Goal: Go to known website: Go to known website

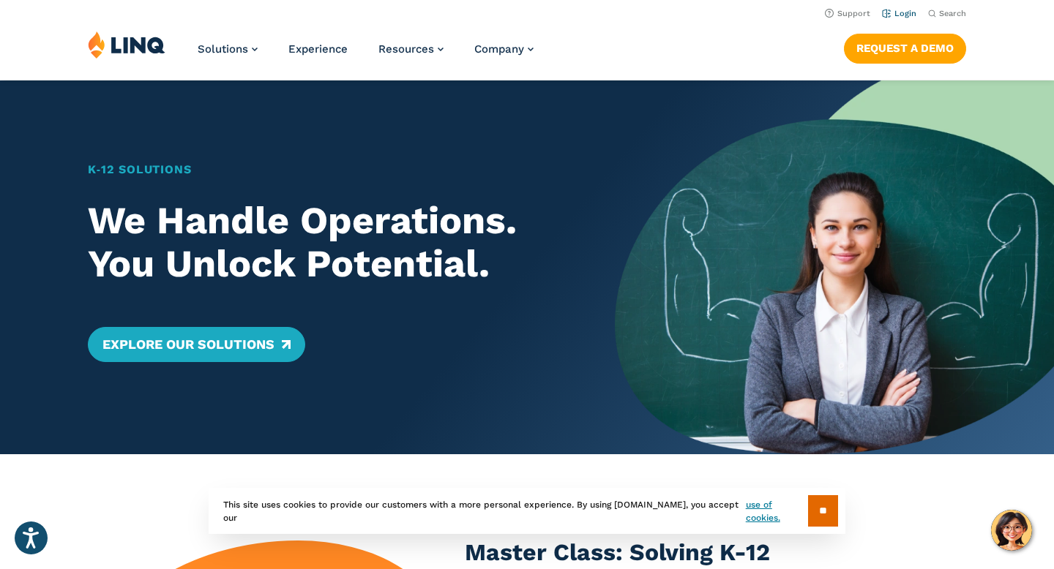
click at [897, 18] on li "Login" at bounding box center [899, 12] width 34 height 16
click at [897, 16] on link "Login" at bounding box center [899, 14] width 34 height 10
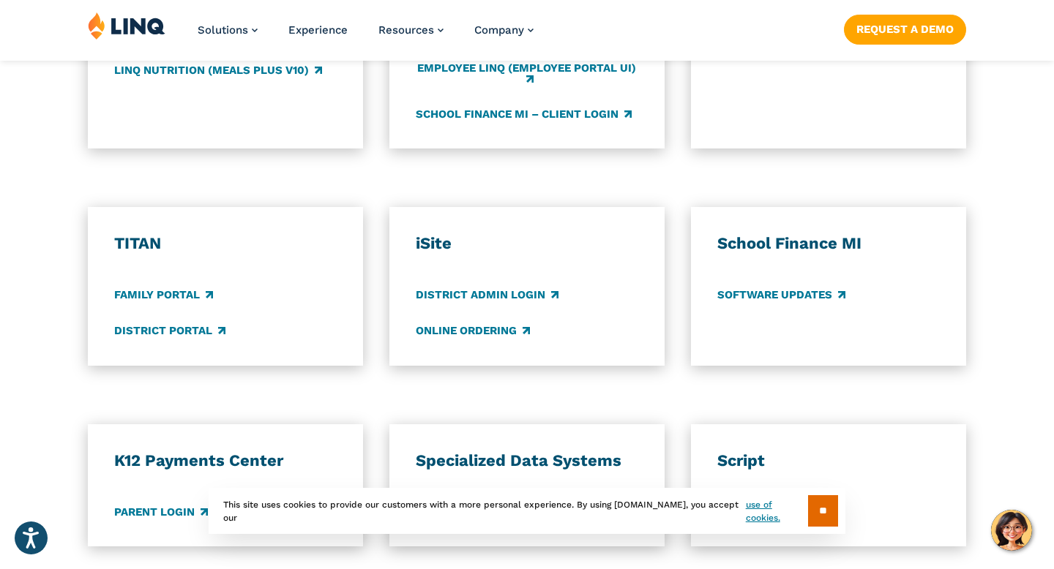
scroll to position [1019, 0]
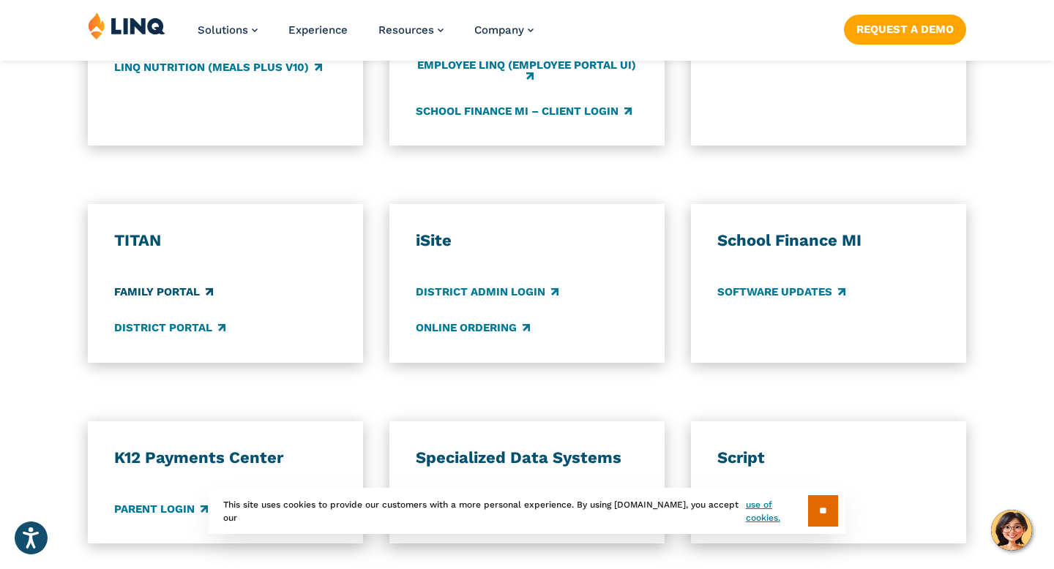
click at [181, 296] on link "Family Portal" at bounding box center [163, 292] width 99 height 16
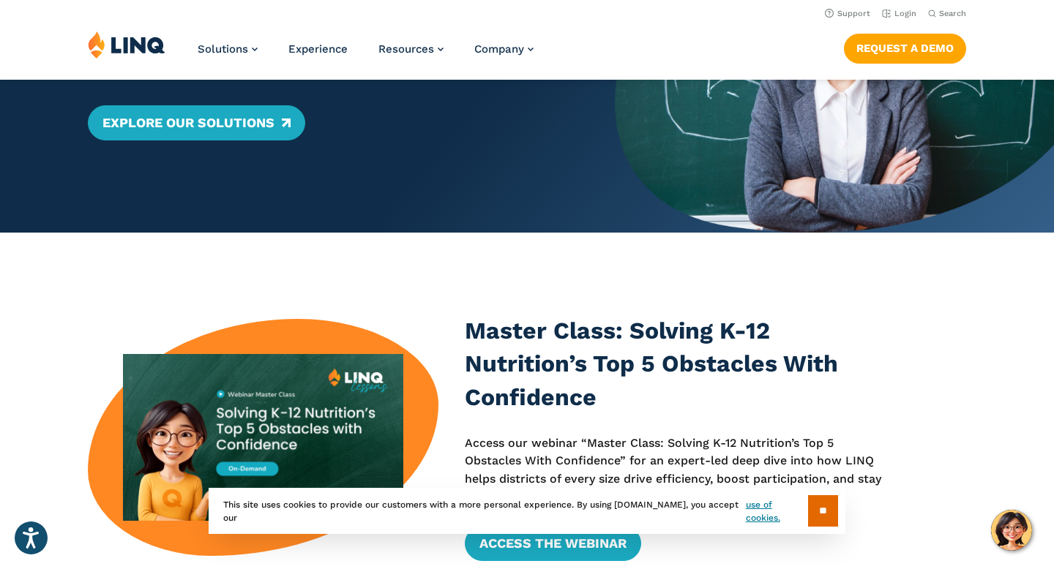
scroll to position [215, 0]
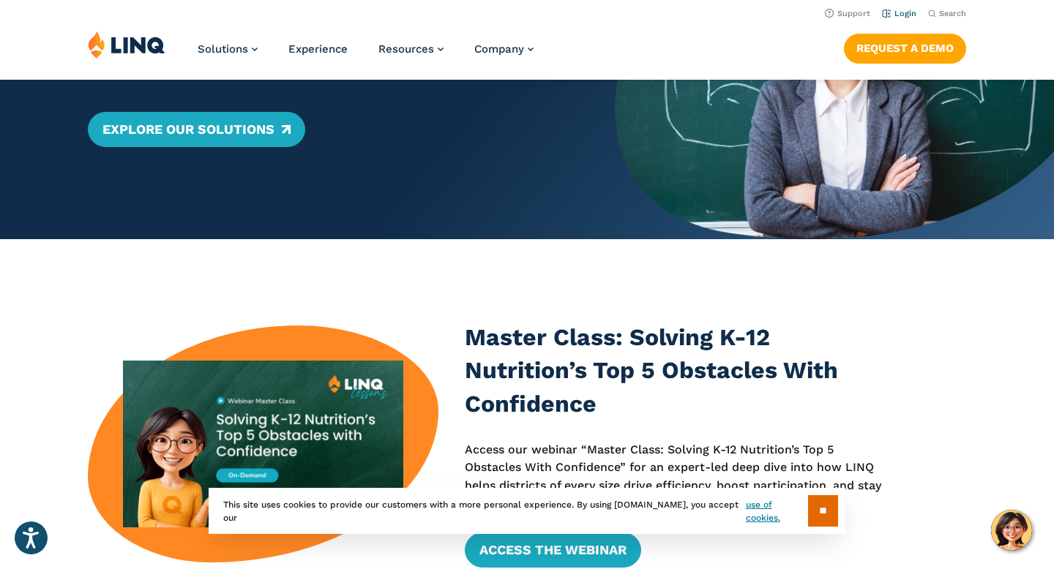
click at [907, 12] on link "Login" at bounding box center [899, 14] width 34 height 10
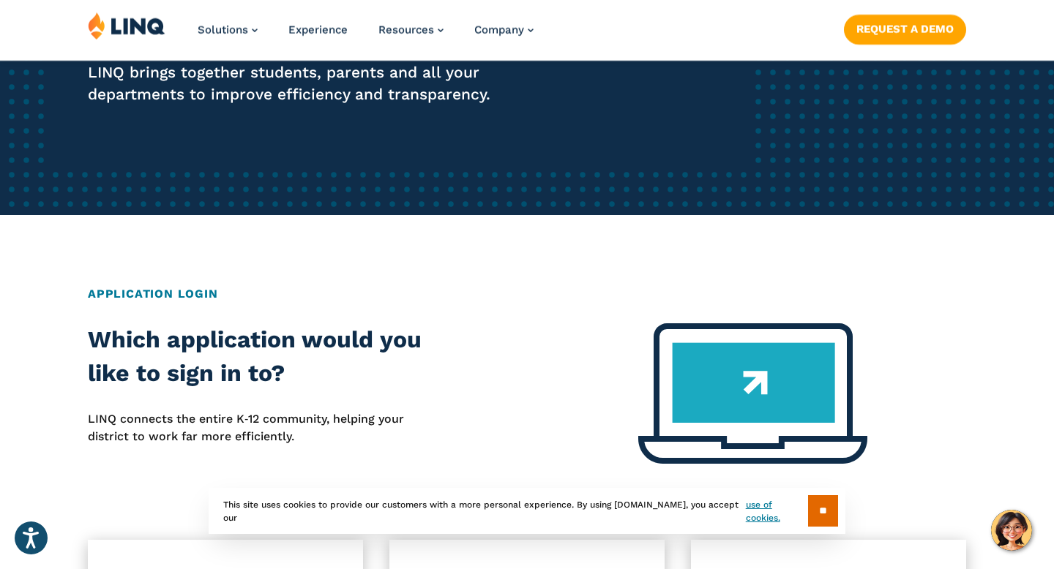
scroll to position [400, 0]
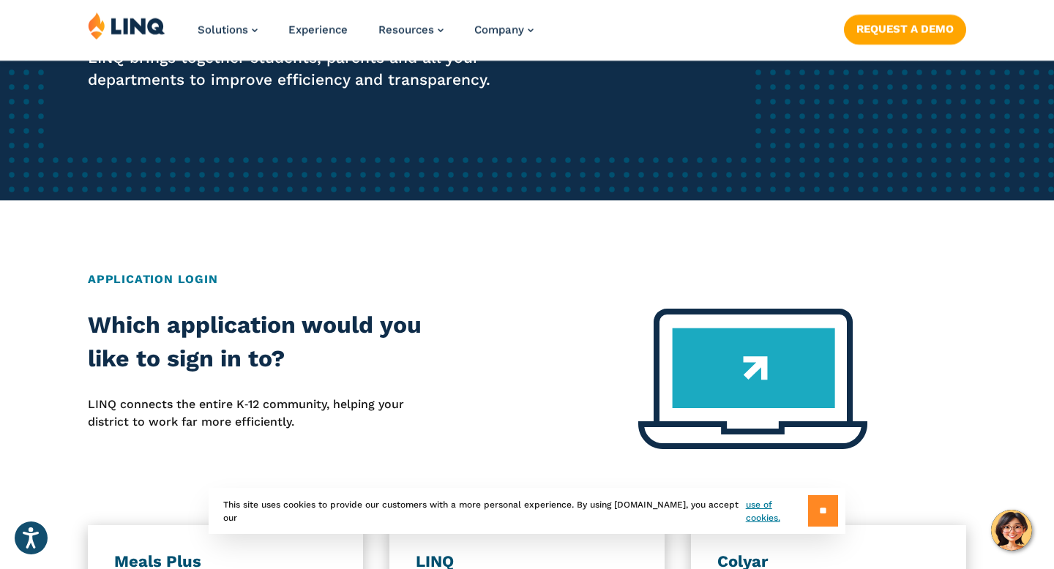
click at [821, 505] on input "**" at bounding box center [823, 510] width 30 height 31
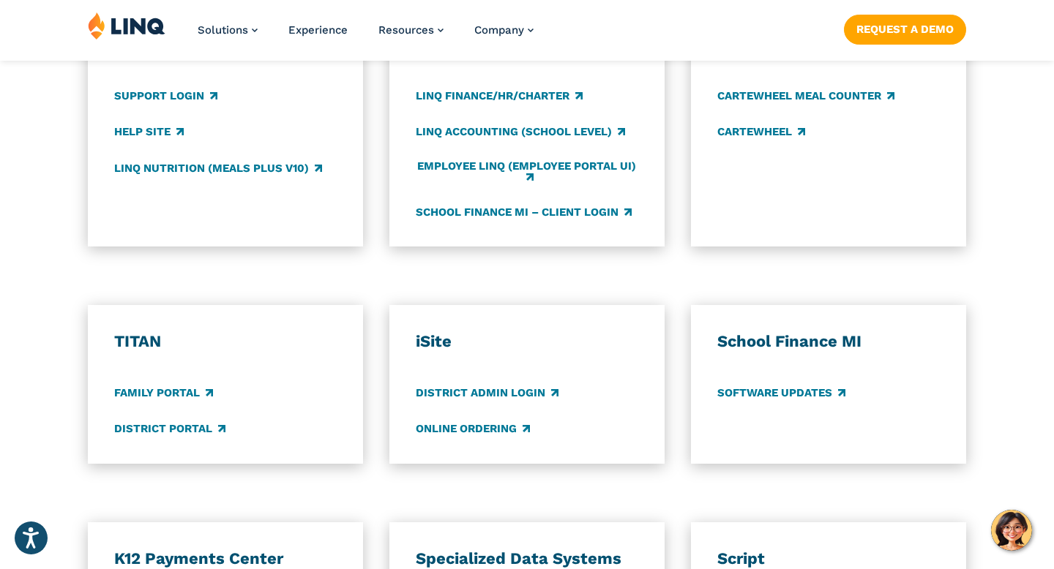
scroll to position [919, 0]
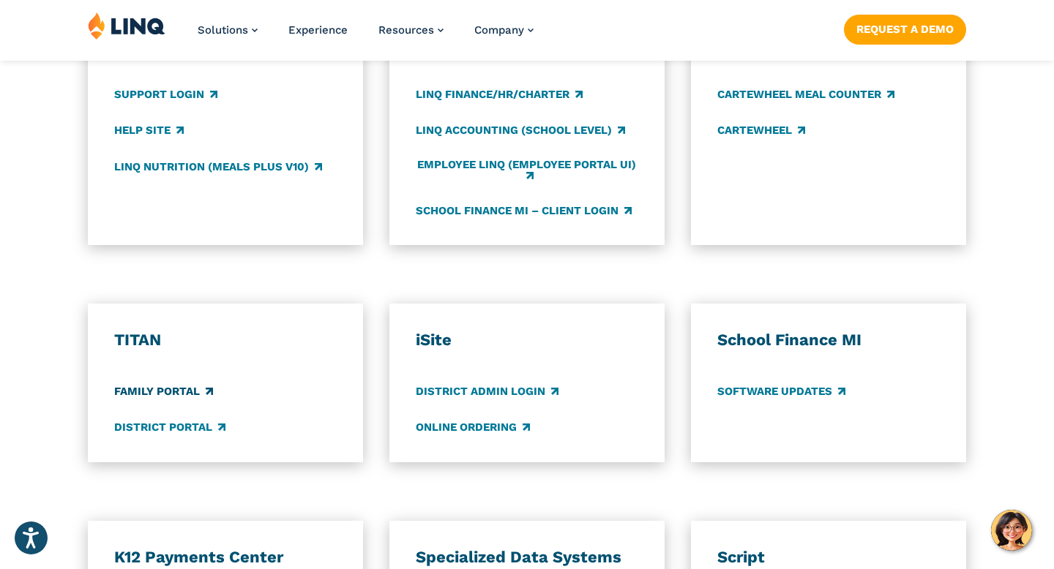
click at [181, 390] on link "Family Portal" at bounding box center [163, 391] width 99 height 16
